Goal: Task Accomplishment & Management: Manage account settings

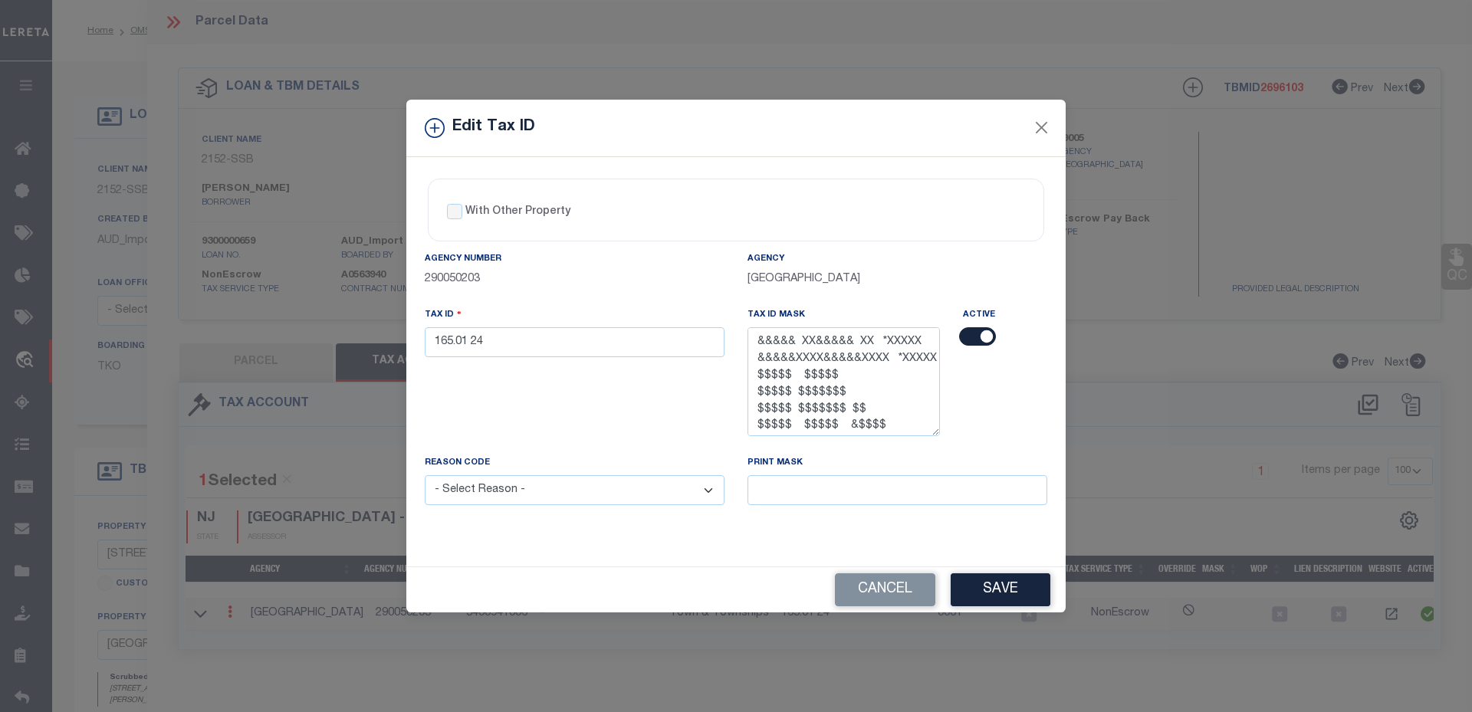
select select "100"
select select "3333"
select select "NonEscrow"
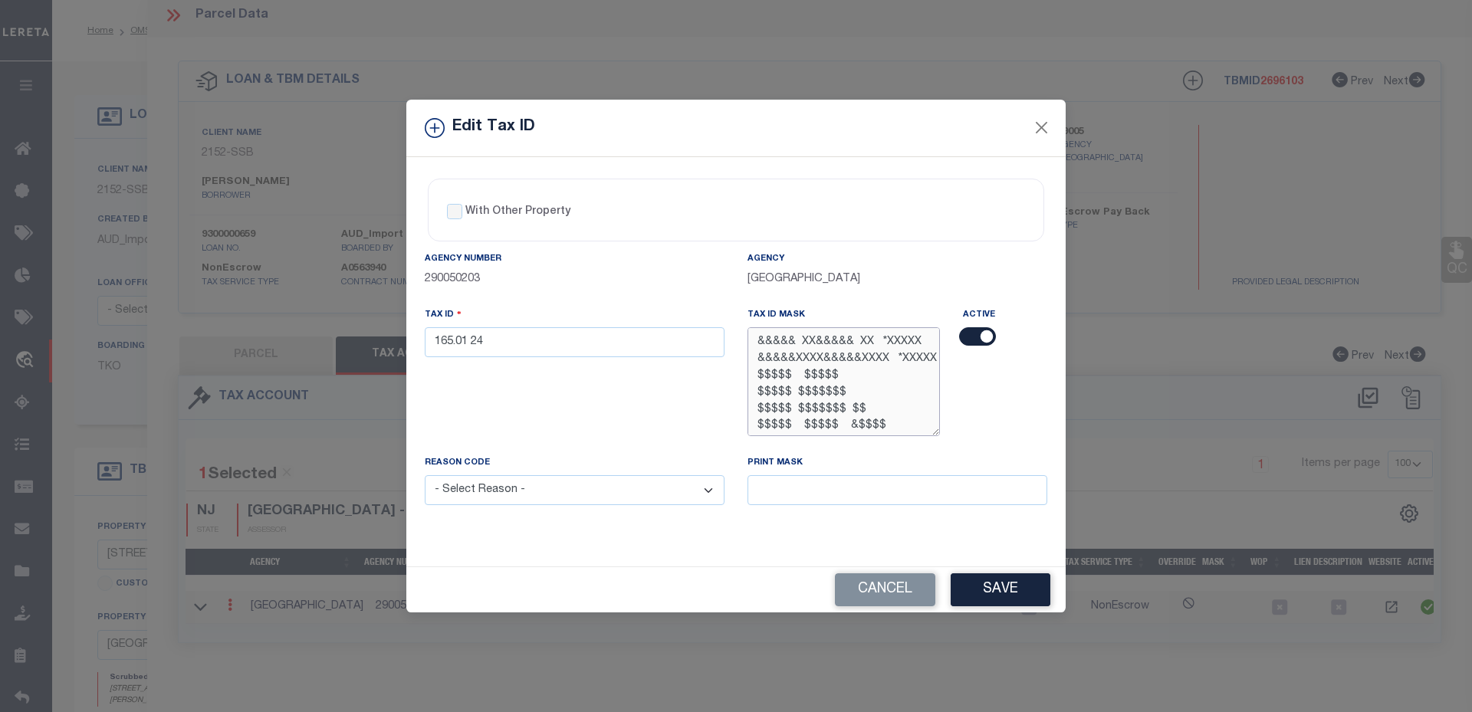
drag, startPoint x: 758, startPoint y: 374, endPoint x: 844, endPoint y: 378, distance: 86.0
click at [844, 378] on textarea "&&&&& XX&&&&& XX *XXXXX &&&&&XXXX&&&&&XXXX *XXXXX $$$$$ $$$$$ $$$$$ $$$$$$$ $$$…" at bounding box center [844, 381] width 192 height 108
drag, startPoint x: 844, startPoint y: 378, endPoint x: 794, endPoint y: 373, distance: 50.9
click at [794, 373] on textarea "&&&&& XX&&&&& XX *XXXXX &&&&&XXXX&&&&&XXXX *XXXXX $$$$$ $$$$$ $$$$$ $$$$$$$ $$$…" at bounding box center [844, 381] width 192 height 108
drag, startPoint x: 757, startPoint y: 376, endPoint x: 788, endPoint y: 375, distance: 31.4
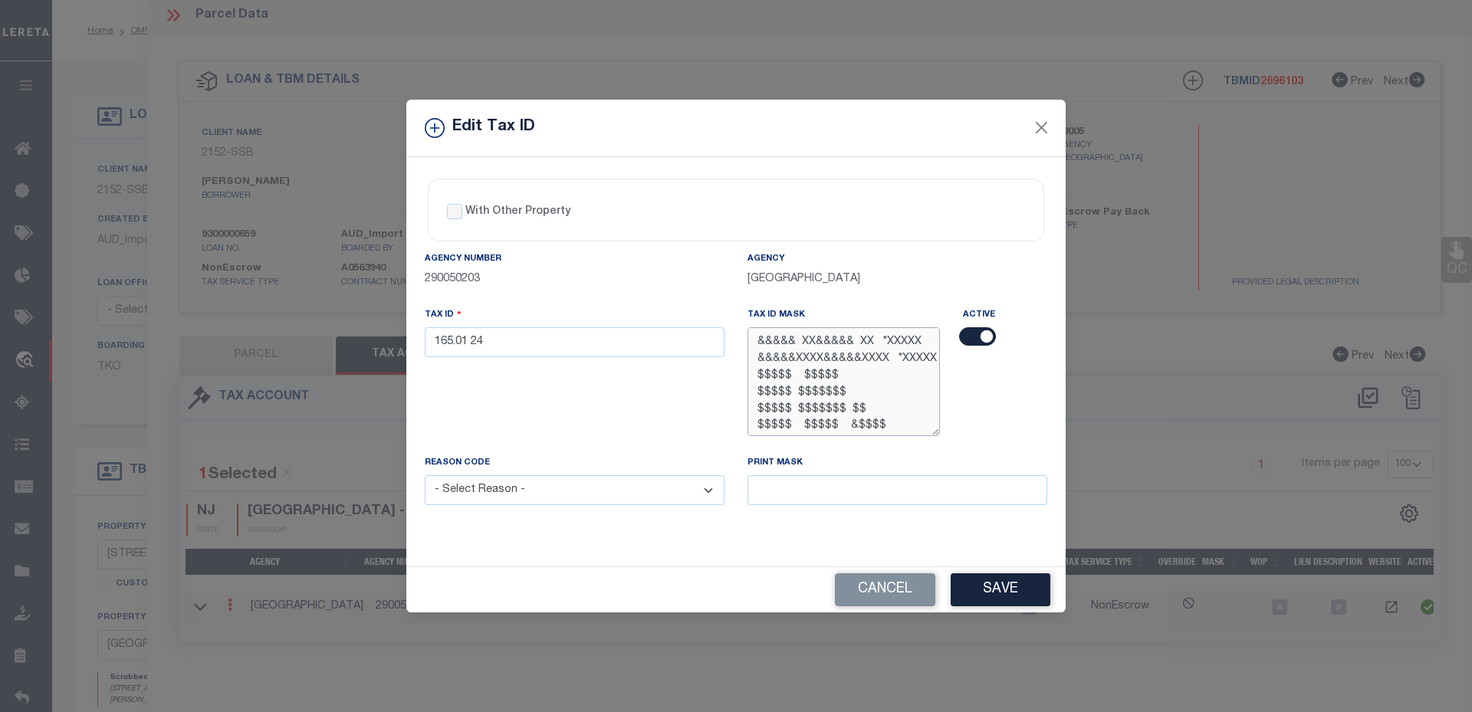
click at [788, 375] on textarea "&&&&& XX&&&&& XX *XXXXX &&&&&XXXX&&&&&XXXX *XXXXX $$$$$ $$$$$ $$$$$ $$$$$$$ $$$…" at bounding box center [844, 381] width 192 height 108
drag, startPoint x: 788, startPoint y: 375, endPoint x: 800, endPoint y: 376, distance: 12.4
click at [800, 376] on textarea "&&&&& XX&&&&& XX *XXXXX &&&&&XXXX&&&&&XXXX *XXXXX $$$$$ $$$$$ $$$$$ $$$$$$$ $$$…" at bounding box center [844, 381] width 192 height 108
drag, startPoint x: 787, startPoint y: 376, endPoint x: 800, endPoint y: 376, distance: 13.0
click at [800, 376] on textarea "&&&&& XX&&&&& XX *XXXXX &&&&&XXXX&&&&&XXXX *XXXXX $$$$$ $$$$$ $$$$$ $$$$$$$ $$$…" at bounding box center [844, 381] width 192 height 108
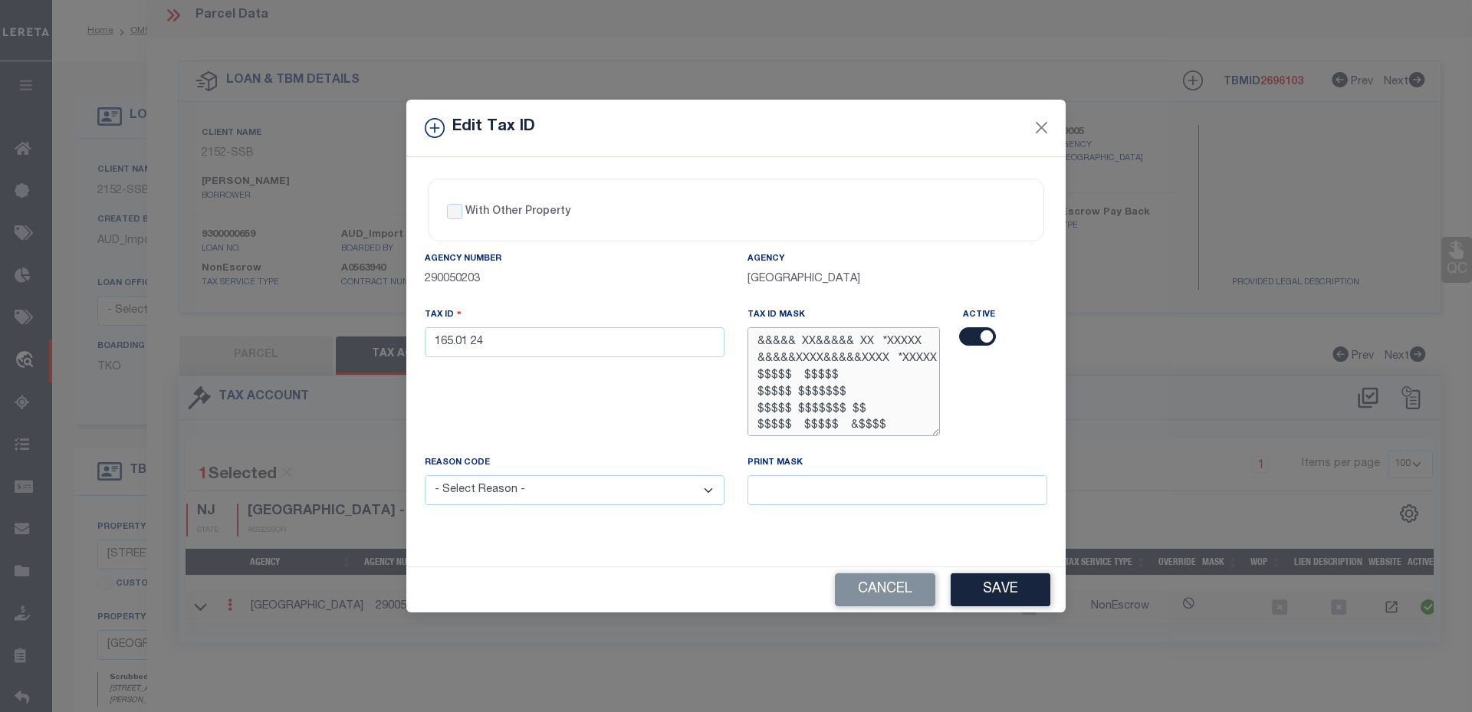
click at [803, 376] on textarea "&&&&& XX&&&&& XX *XXXXX &&&&&XXXX&&&&&XXXX *XXXXX $$$$$ $$$$$ $$$$$ $$$$$$$ $$$…" at bounding box center [844, 381] width 192 height 108
drag, startPoint x: 801, startPoint y: 376, endPoint x: 830, endPoint y: 374, distance: 28.4
click at [830, 374] on textarea "&&&&& XX&&&&& XX *XXXXX &&&&&XXXX&&&&&XXXX *XXXXX $$$$$ $$$$$ $$$$$ $$$$$$$ $$$…" at bounding box center [844, 381] width 192 height 108
click at [834, 374] on textarea "&&&&& XX&&&&& XX *XXXXX &&&&&XXXX&&&&&XXXX *XXXXX $$$$$ $$$$$ $$$$$ $$$$$$$ $$$…" at bounding box center [844, 381] width 192 height 108
drag, startPoint x: 838, startPoint y: 376, endPoint x: 856, endPoint y: 374, distance: 18.5
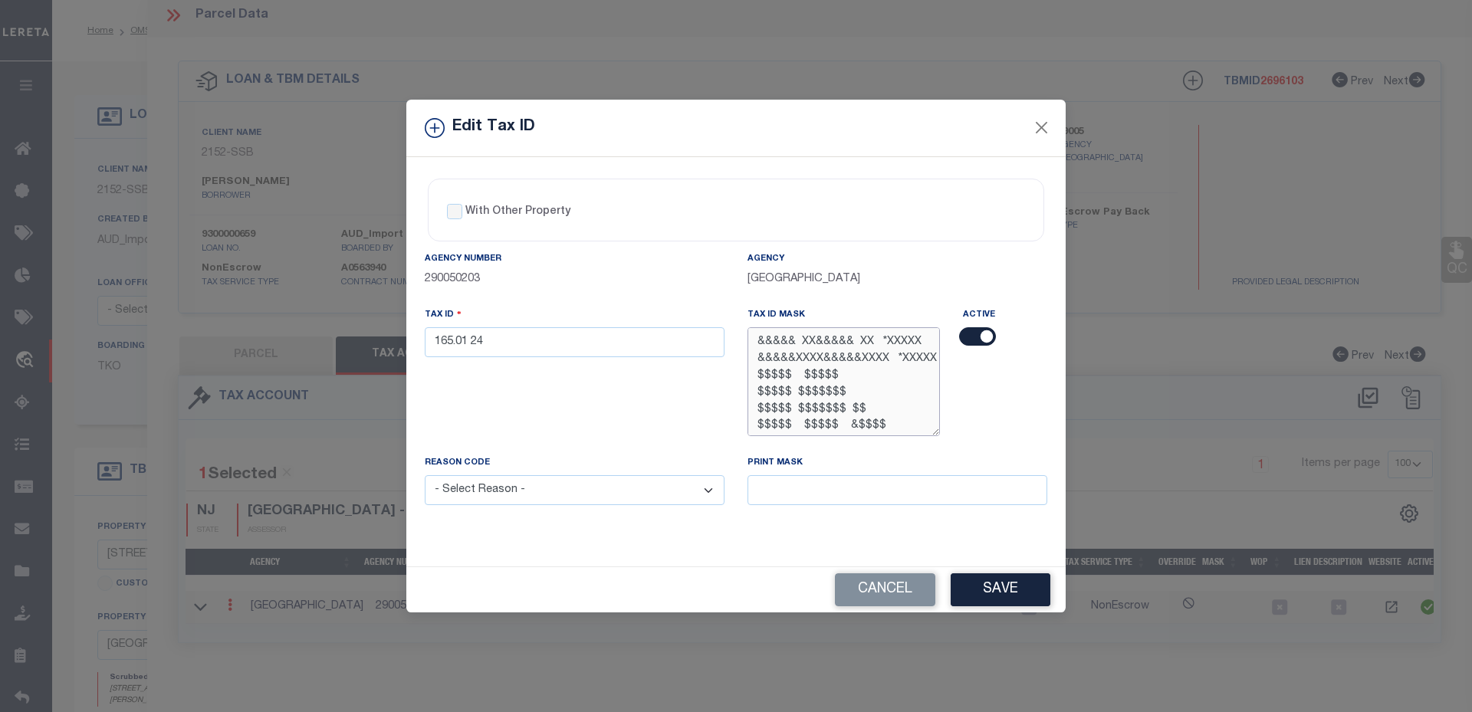
click at [856, 374] on textarea "&&&&& XX&&&&& XX *XXXXX &&&&&XXXX&&&&&XXXX *XXXXX $$$$$ $$$$$ $$$$$ $$$$$$$ $$$…" at bounding box center [844, 381] width 192 height 108
drag, startPoint x: 855, startPoint y: 373, endPoint x: 754, endPoint y: 373, distance: 101.2
click at [754, 373] on textarea "&&&&& XX&&&&& XX *XXXXX &&&&&XXXX&&&&&XXXX *XXXXX $$$$$ $$$$$ $$$$$ $$$$$$$ $$$…" at bounding box center [844, 381] width 192 height 108
drag, startPoint x: 754, startPoint y: 373, endPoint x: 836, endPoint y: 393, distance: 84.4
click at [836, 393] on textarea "&&&&& XX&&&&& XX *XXXXX &&&&&XXXX&&&&&XXXX *XXXXX $$$$$ $$$$$ $$$$$ $$$$$$$ $$$…" at bounding box center [844, 381] width 192 height 108
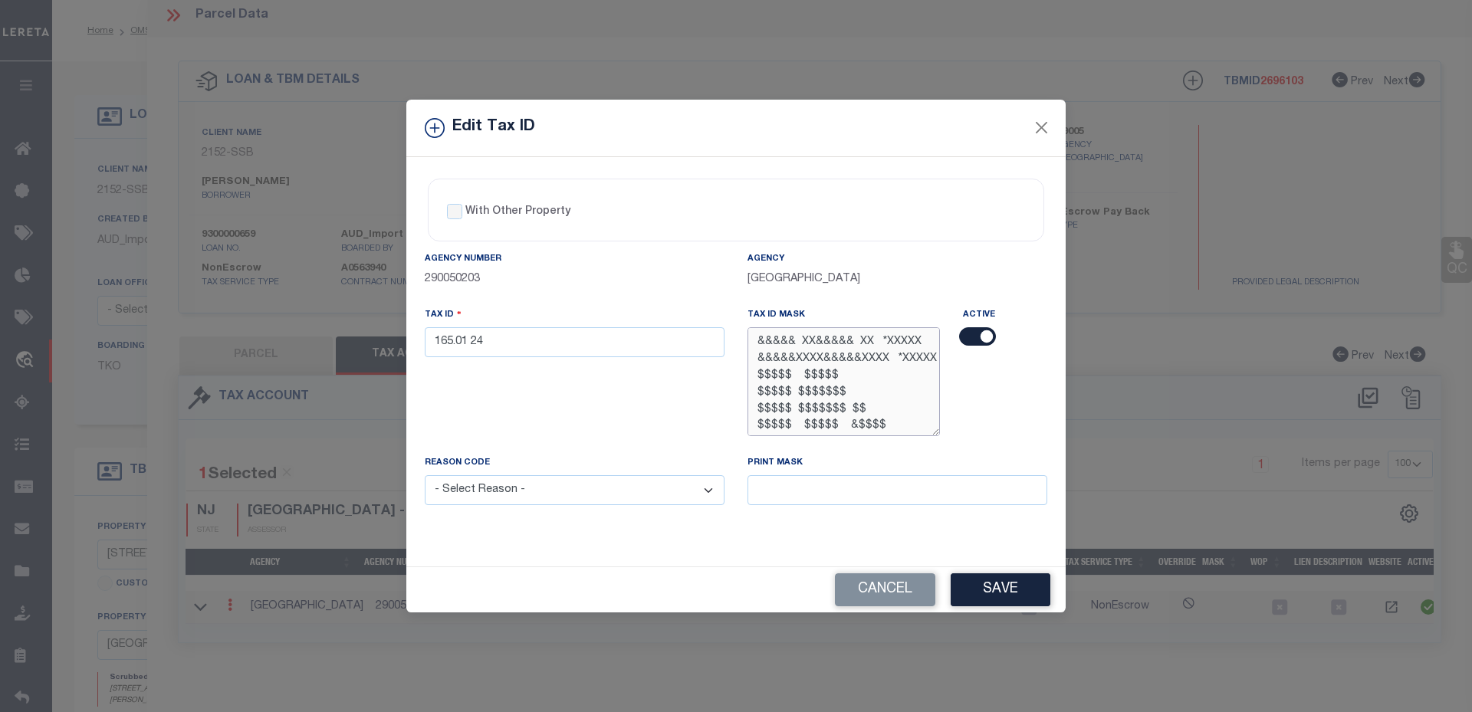
drag, startPoint x: 841, startPoint y: 393, endPoint x: 743, endPoint y: 392, distance: 98.1
click at [743, 392] on div "Tax ID Mask &&&&& XX&&&&& XX *XXXXX &&&&&XXXX&&&&&XXXX *XXXXX $$$$$ $$$$$ $$$$$…" at bounding box center [843, 381] width 215 height 148
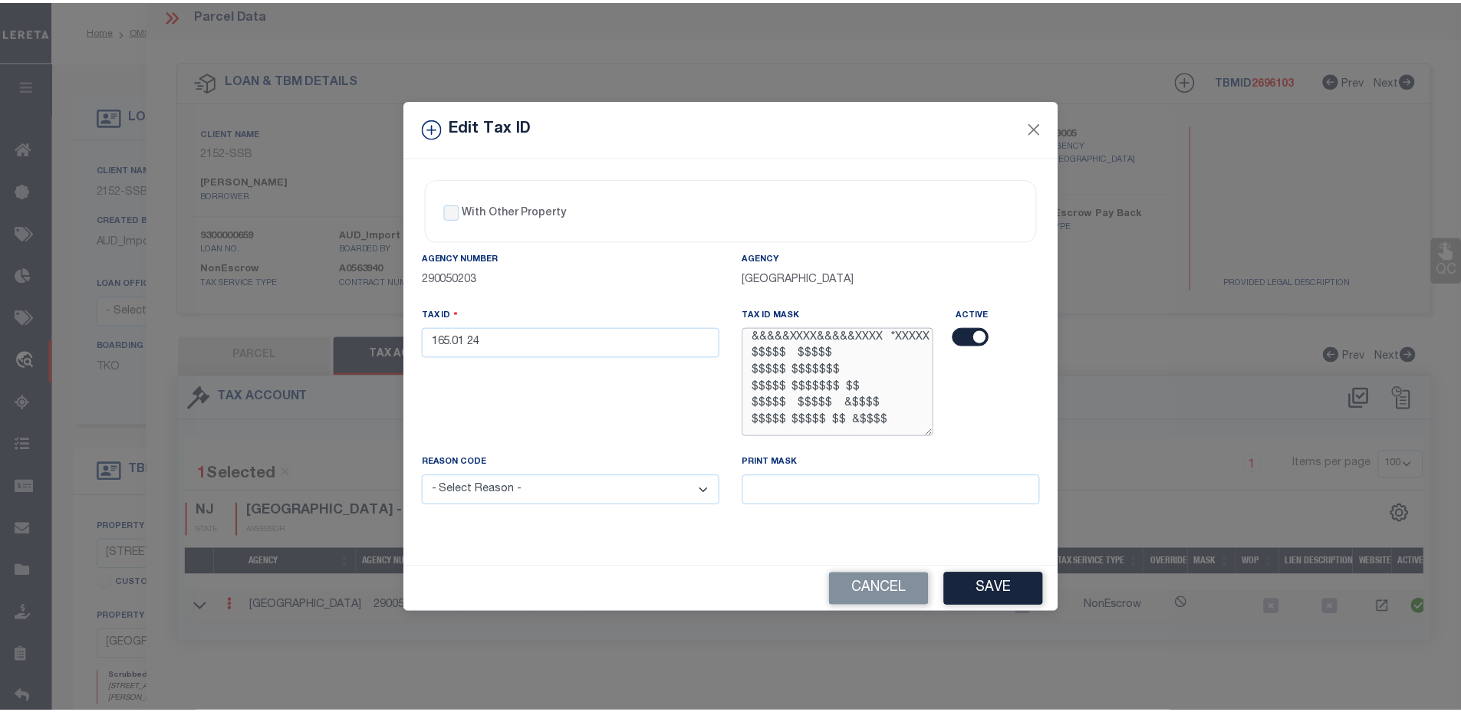
scroll to position [0, 0]
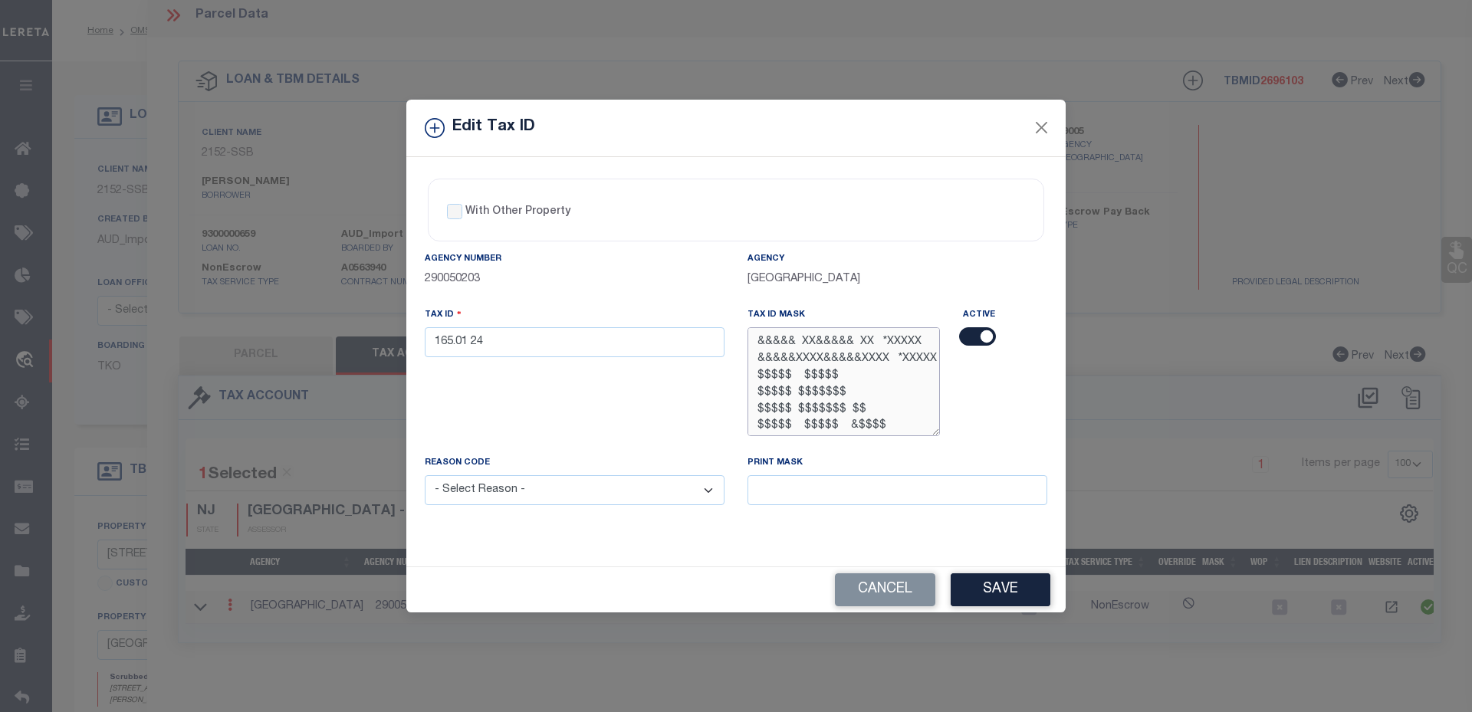
drag, startPoint x: 834, startPoint y: 373, endPoint x: 755, endPoint y: 371, distance: 79.0
click at [755, 371] on textarea "&&&&& XX&&&&& XX *XXXXX &&&&&XXXX&&&&&XXXX *XXXXX $$$$$ $$$$$ $$$$$ $$$$$$$ $$$…" at bounding box center [844, 381] width 192 height 108
drag, startPoint x: 755, startPoint y: 371, endPoint x: 700, endPoint y: 382, distance: 56.2
click at [700, 382] on div "Tax ID 165.01 24" at bounding box center [574, 381] width 323 height 148
click at [905, 603] on button "Cancel" at bounding box center [885, 589] width 100 height 33
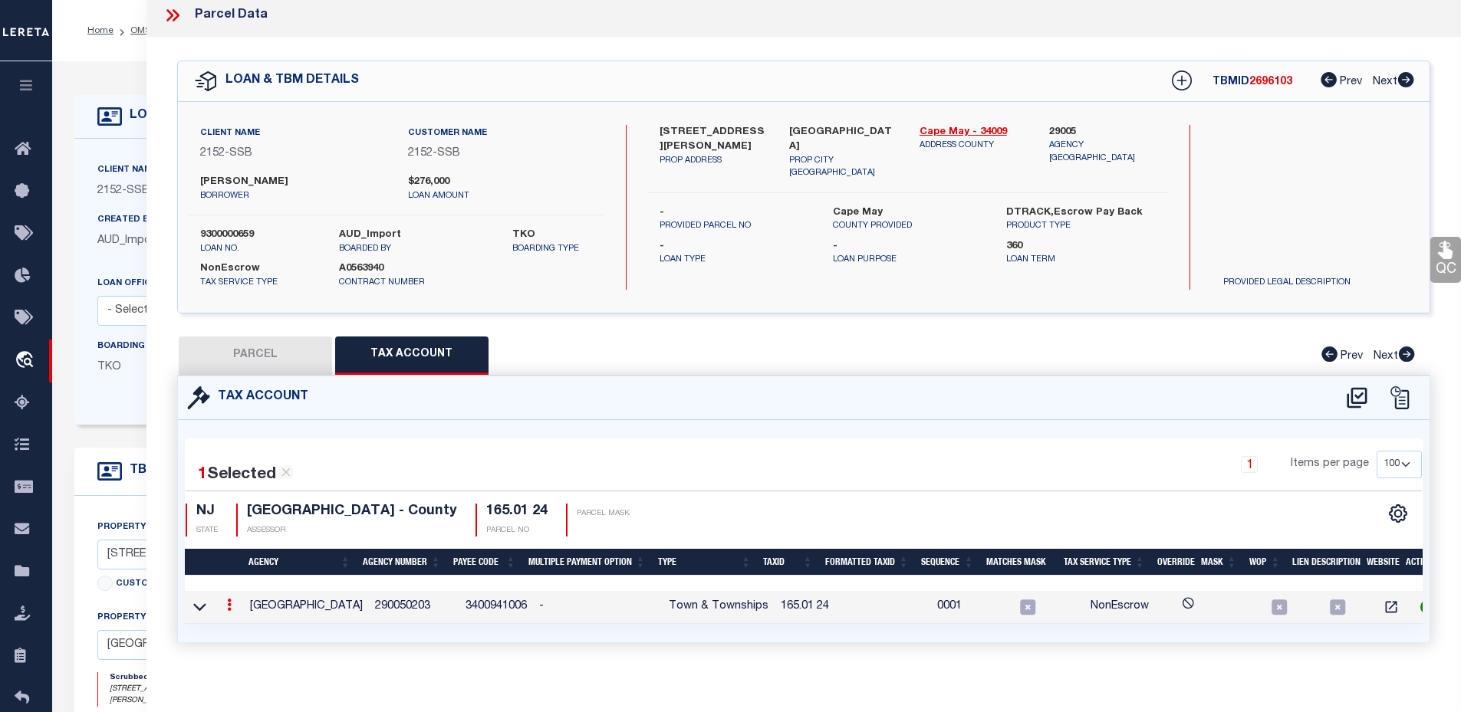
scroll to position [25, 0]
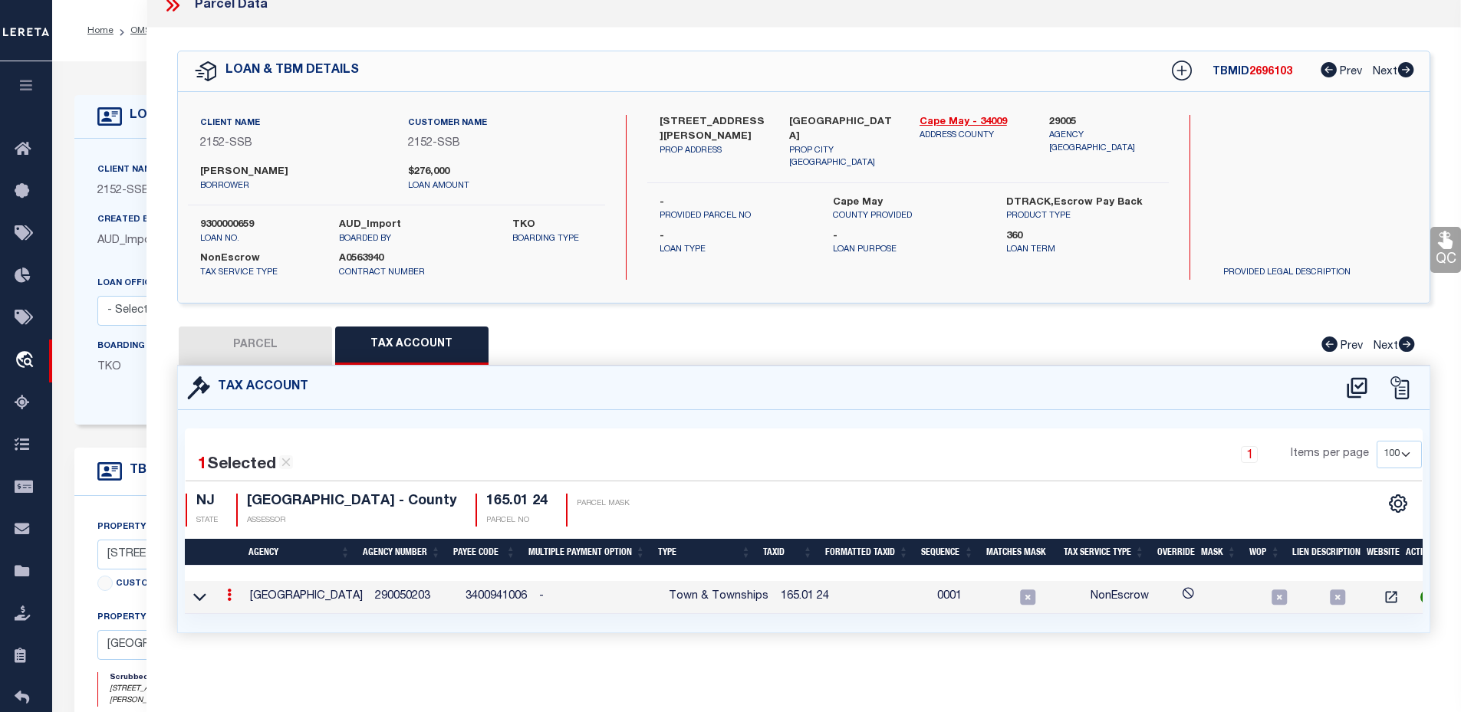
click at [230, 589] on icon at bounding box center [229, 595] width 5 height 12
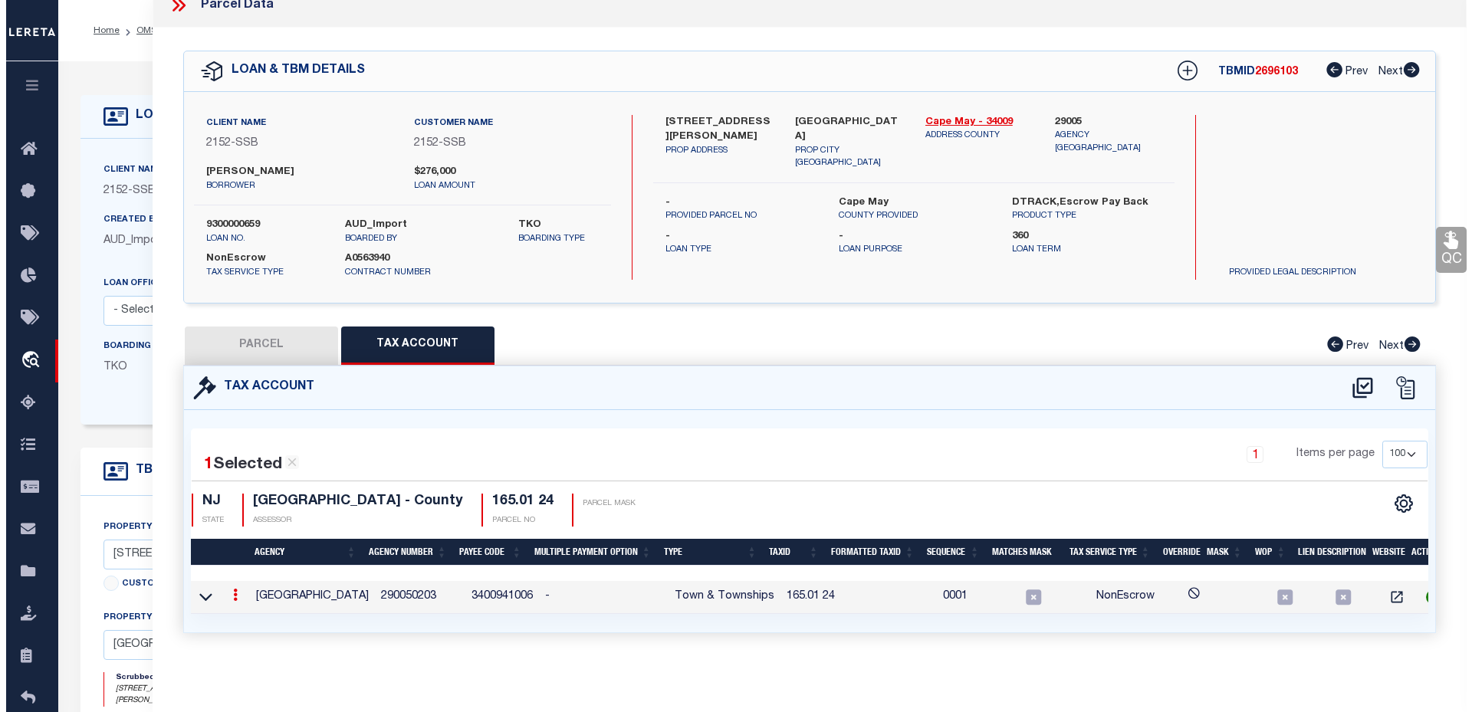
scroll to position [15, 0]
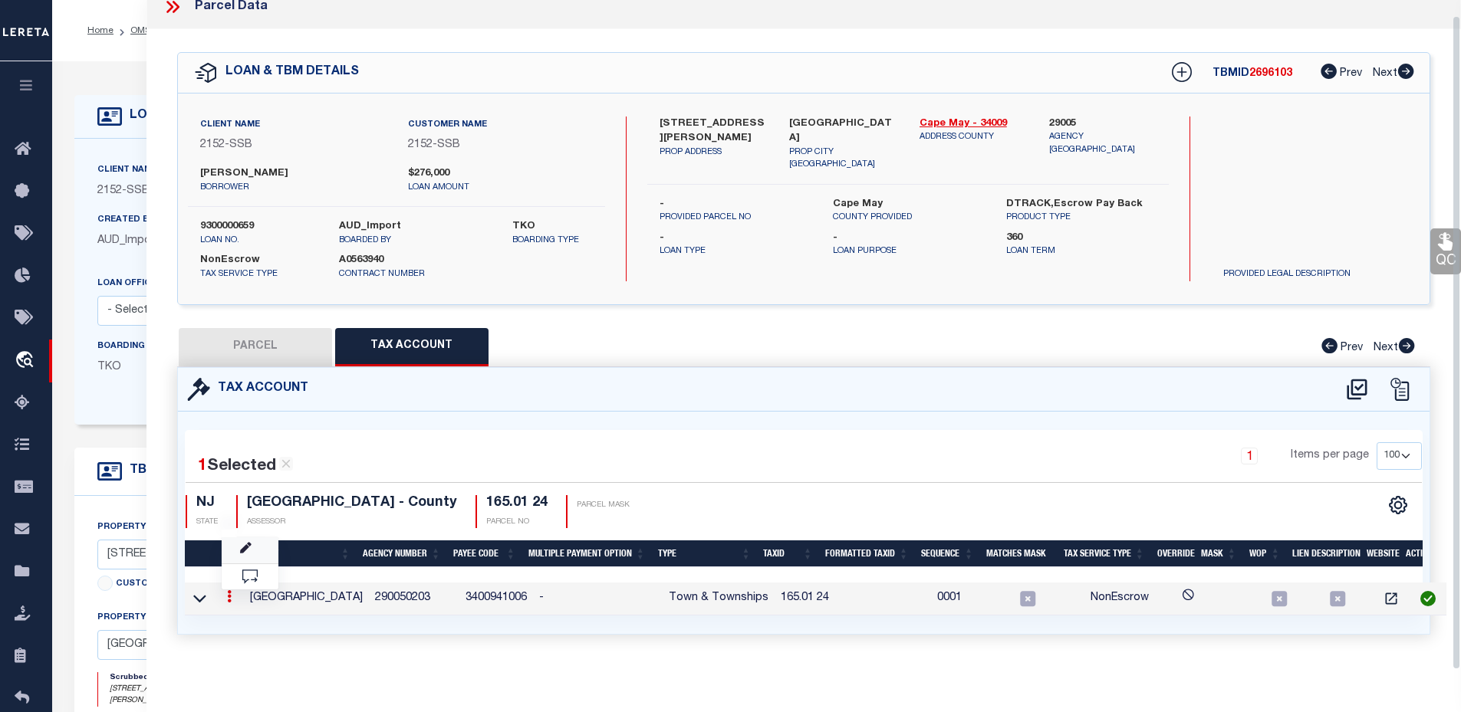
click at [246, 554] on link at bounding box center [250, 549] width 57 height 25
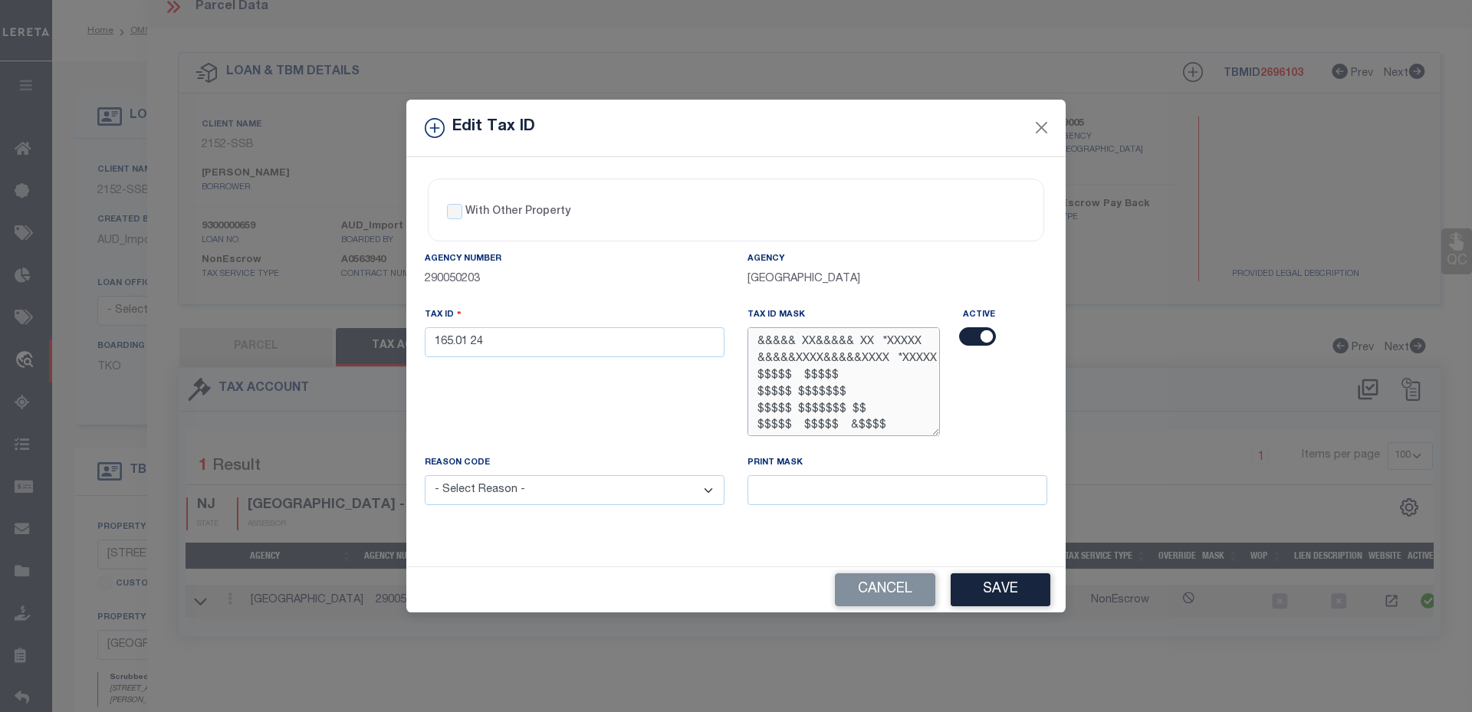
drag, startPoint x: 757, startPoint y: 372, endPoint x: 848, endPoint y: 370, distance: 90.5
click at [848, 370] on textarea "&&&&& XX&&&&& XX *XXXXX &&&&&XXXX&&&&&XXXX *XXXXX $$$$$ $$$$$ $$$$$ $$$$$$$ $$$…" at bounding box center [844, 381] width 192 height 108
drag, startPoint x: 892, startPoint y: 407, endPoint x: 757, endPoint y: 343, distance: 148.8
click at [757, 343] on textarea "&&&&& XX&&&&& XX *XXXXX &&&&&XXXX&&&&&XXXX *XXXXX $$$$$ $$$$$ $$$$$ $$$$$$$ $$$…" at bounding box center [844, 381] width 192 height 108
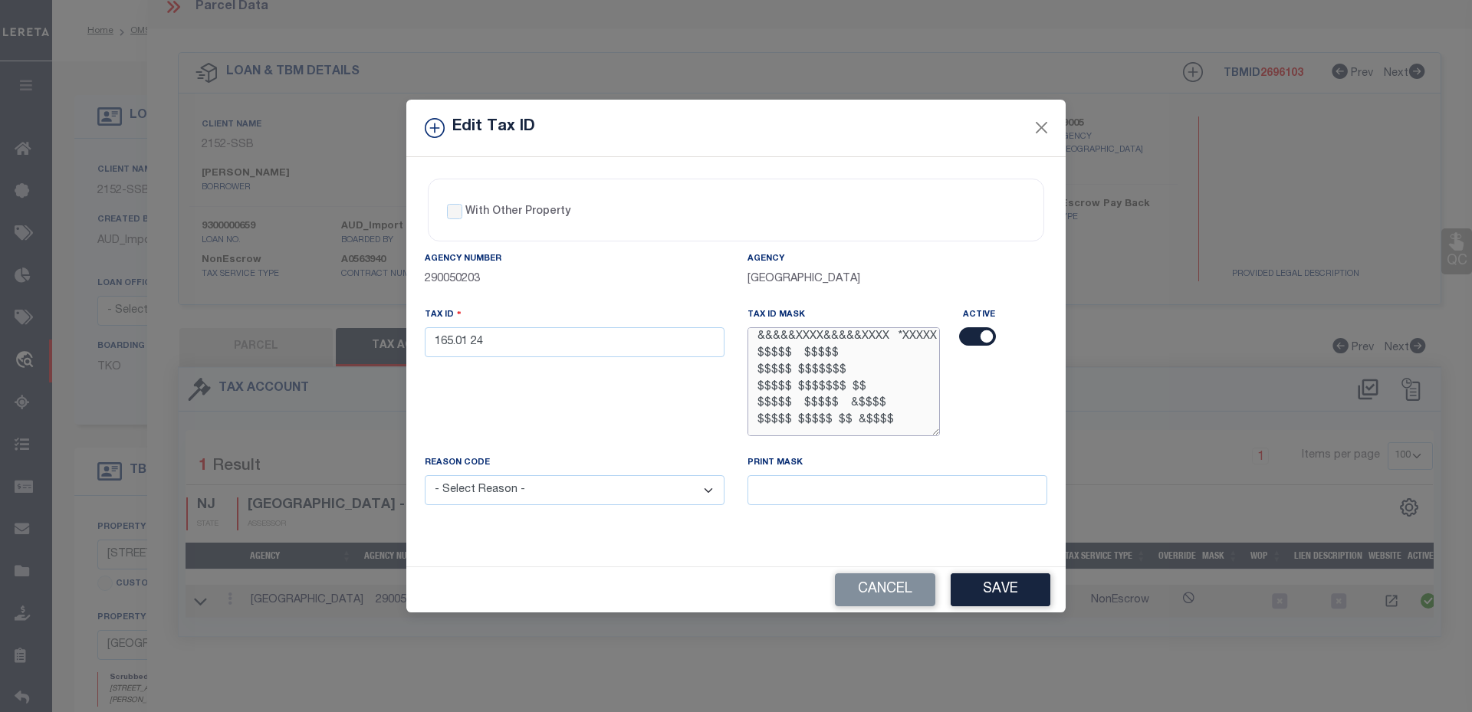
drag, startPoint x: 757, startPoint y: 343, endPoint x: 777, endPoint y: 343, distance: 19.9
click at [777, 343] on textarea "&&&&& XX&&&&& XX *XXXXX &&&&&XXXX&&&&&XXXX *XXXXX $$$$$ $$$$$ $$$$$ $$$$$$$ $$$…" at bounding box center [844, 381] width 192 height 108
drag, startPoint x: 450, startPoint y: 317, endPoint x: 486, endPoint y: 317, distance: 36.0
click at [486, 317] on div "Tax ID 165.01 24" at bounding box center [575, 332] width 300 height 51
drag, startPoint x: 486, startPoint y: 317, endPoint x: 534, endPoint y: 314, distance: 47.6
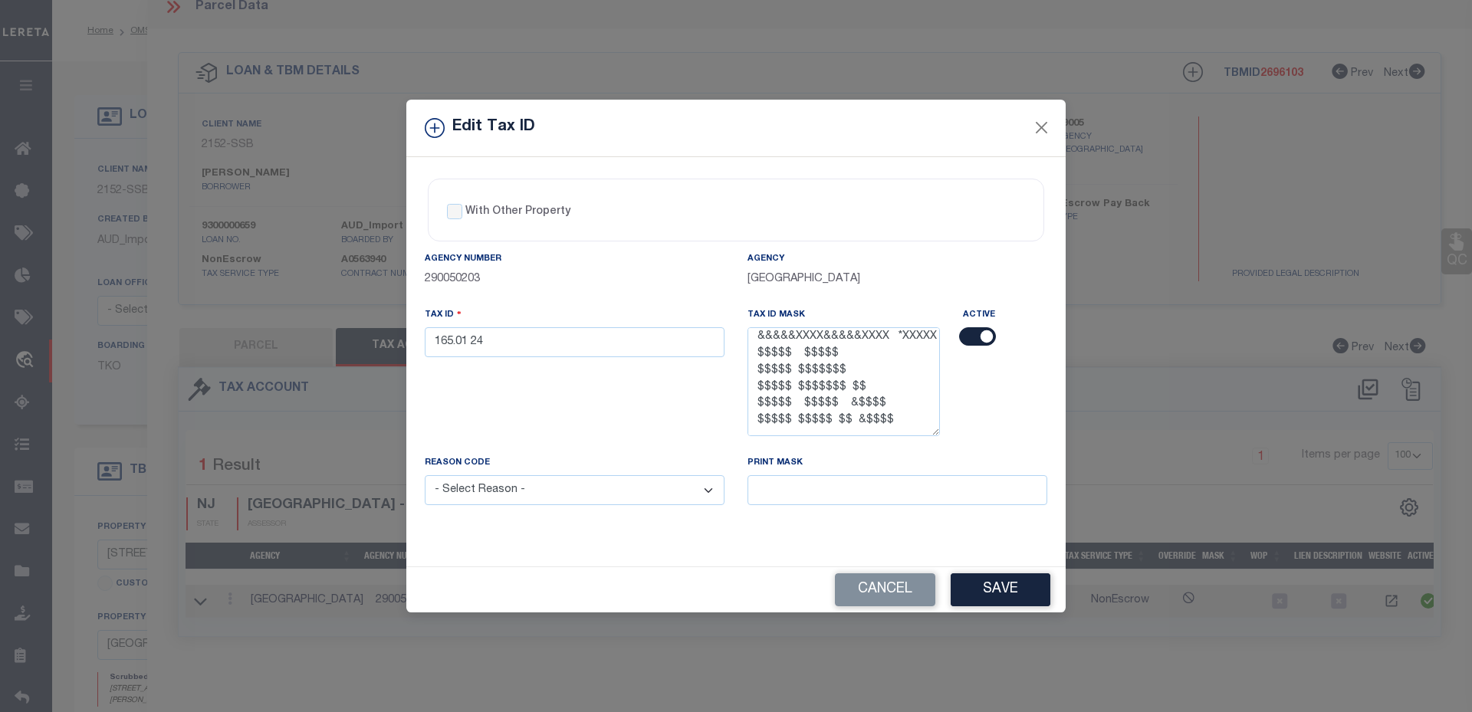
click at [534, 314] on div "Tax ID 165.01 24" at bounding box center [575, 332] width 300 height 51
drag, startPoint x: 754, startPoint y: 314, endPoint x: 812, endPoint y: 310, distance: 58.5
click at [812, 310] on div "Tax ID Mask &&&&& XX&&&&& XX *XXXXX &&&&&XXXX&&&&&XXXX *XXXXX $$$$$ $$$$$ $$$$$…" at bounding box center [844, 372] width 192 height 130
click at [812, 313] on div "Tax ID Mask &&&&& XX&&&&& XX *XXXXX &&&&&XXXX&&&&&XXXX *XXXXX $$$$$ $$$$$ $$$$$…" at bounding box center [844, 372] width 192 height 130
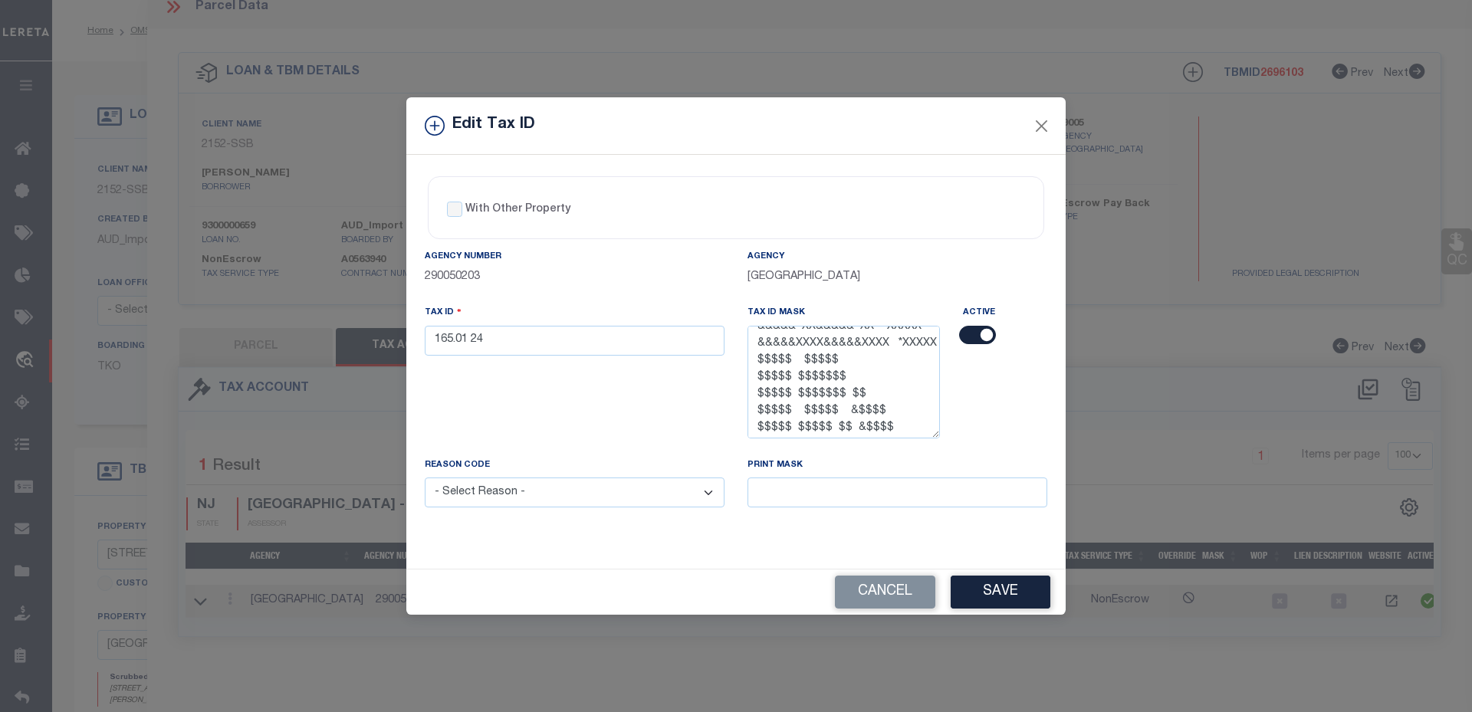
scroll to position [0, 0]
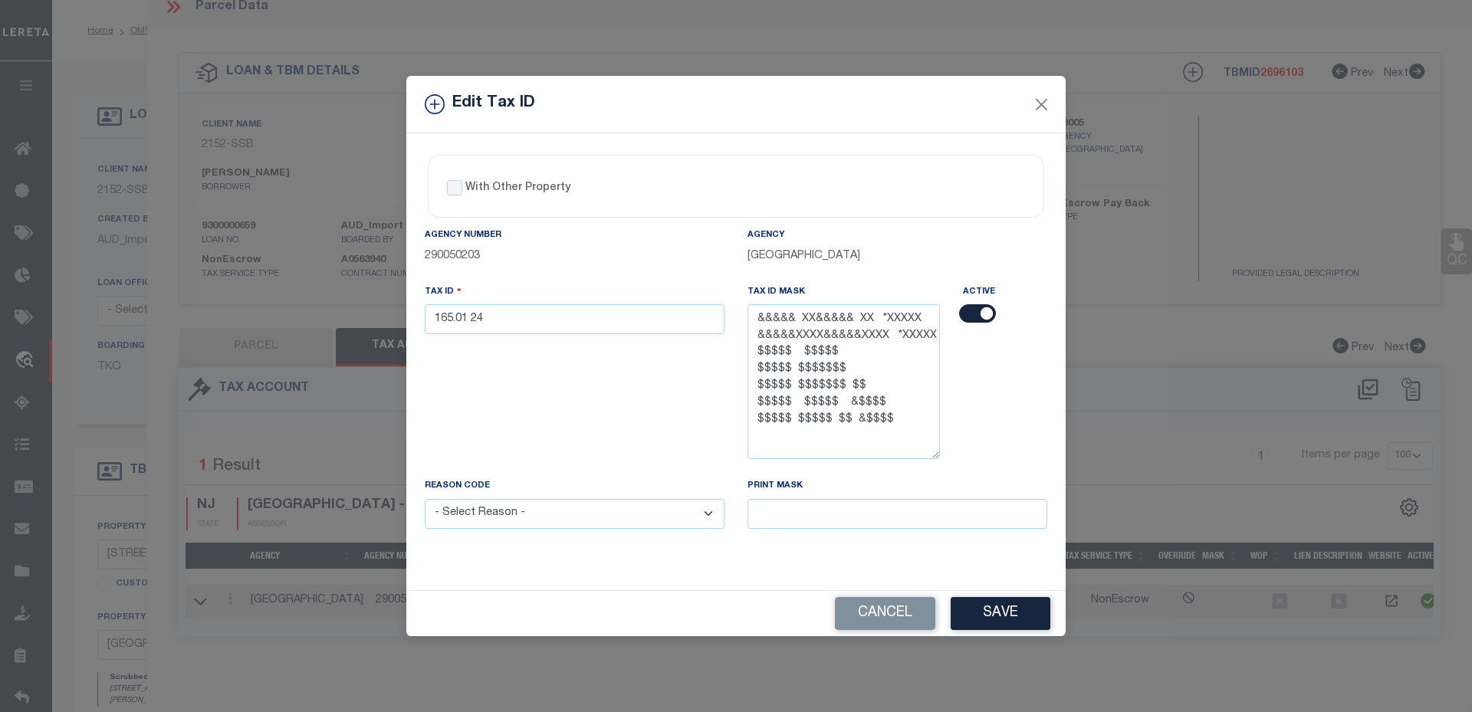
drag, startPoint x: 937, startPoint y: 432, endPoint x: 962, endPoint y: 478, distance: 52.5
click at [962, 478] on div "Agency Number 290050203 [GEOGRAPHIC_DATA] Tax ID 165.01 24 Tax ID Mask &&&&& XX…" at bounding box center [736, 390] width 646 height 326
click at [896, 618] on button "Cancel" at bounding box center [885, 613] width 100 height 33
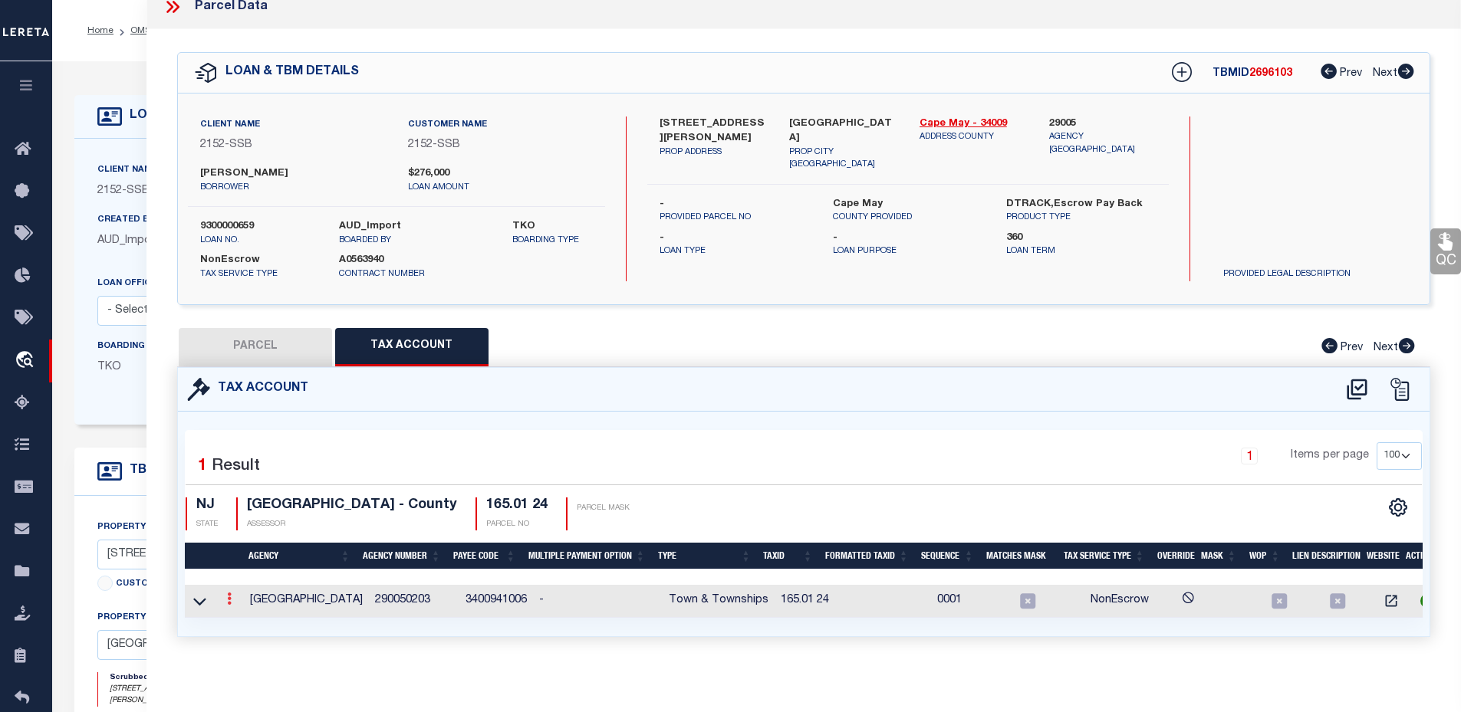
click at [232, 599] on link at bounding box center [229, 601] width 17 height 12
click at [236, 623] on link at bounding box center [250, 623] width 57 height 25
